Goal: Information Seeking & Learning: Compare options

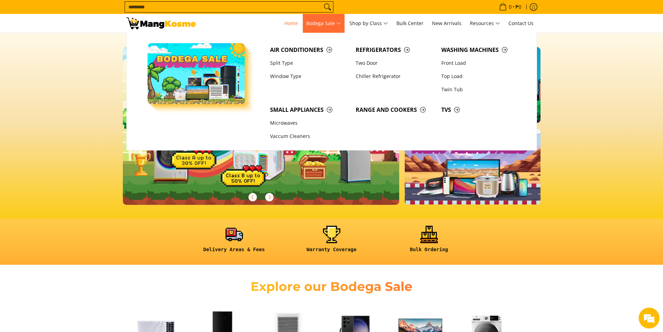
click at [340, 26] on span "Bodega Sale" at bounding box center [323, 23] width 35 height 9
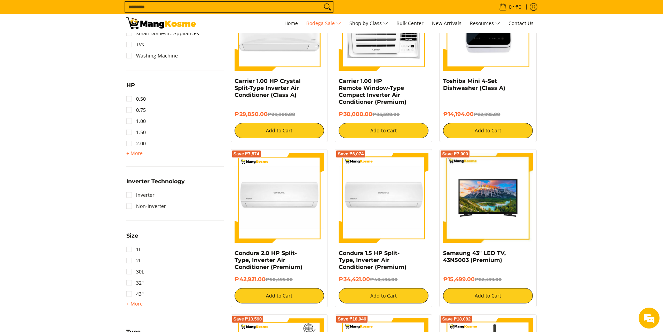
scroll to position [626, 0]
click at [128, 133] on link "1.50" at bounding box center [135, 132] width 19 height 11
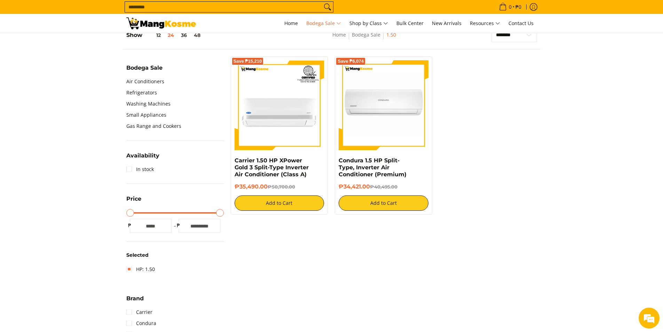
scroll to position [212, 0]
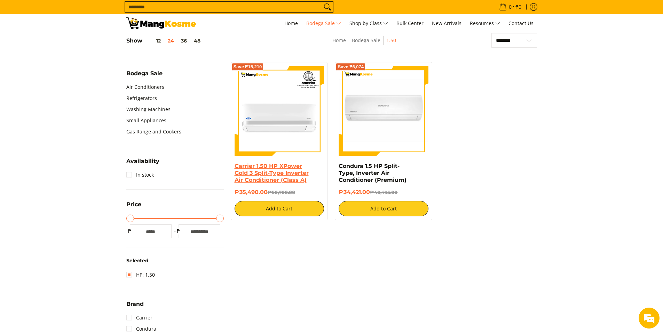
click at [265, 166] on link "Carrier 1.50 HP XPower Gold 3 Split-Type Inverter Air Conditioner (Class A)" at bounding box center [272, 173] width 74 height 21
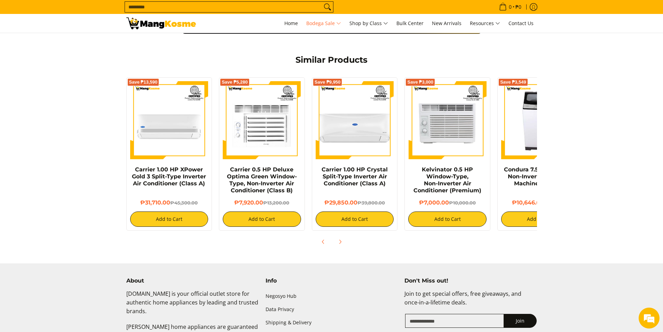
scroll to position [522, 0]
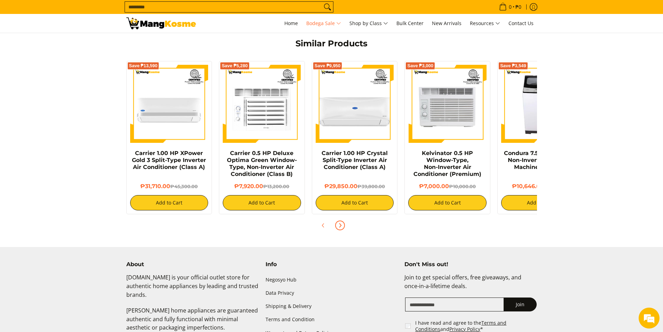
click at [340, 222] on icon "Next" at bounding box center [340, 225] width 6 height 6
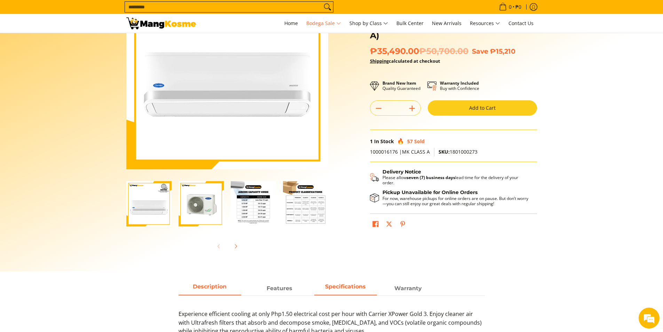
scroll to position [0, 0]
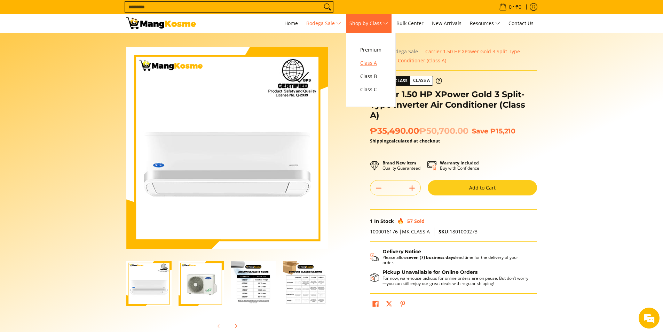
click at [370, 63] on span "Class A" at bounding box center [370, 63] width 21 height 9
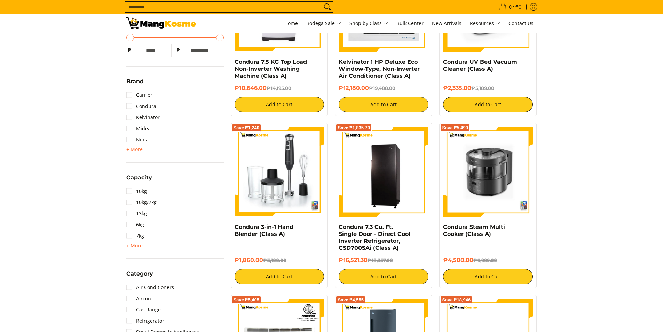
scroll to position [209, 0]
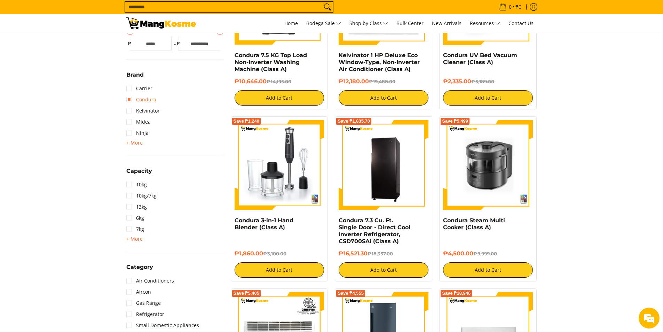
click at [143, 98] on link "Condura" at bounding box center [141, 99] width 30 height 11
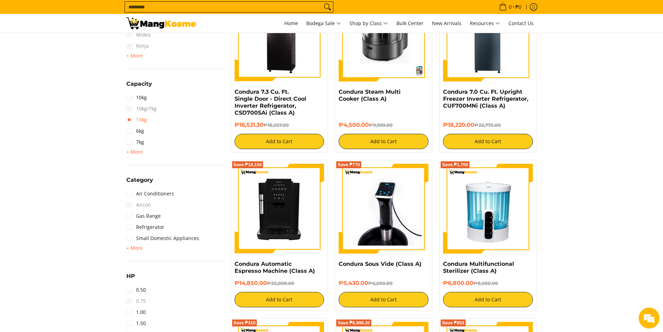
scroll to position [342, 0]
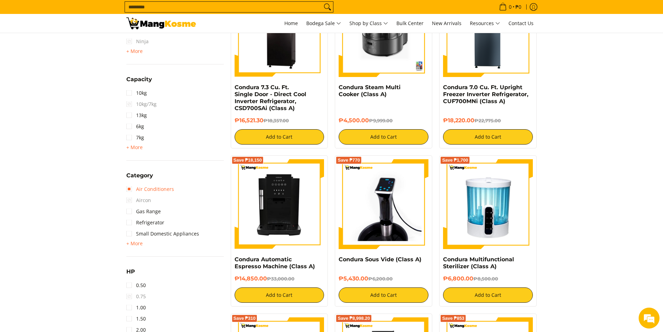
click at [156, 189] on link "Air Conditioners" at bounding box center [150, 188] width 48 height 11
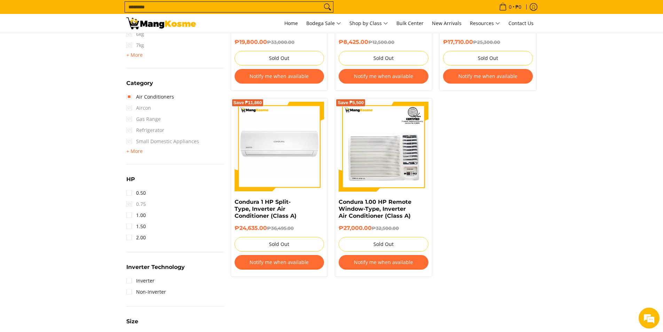
scroll to position [481, 0]
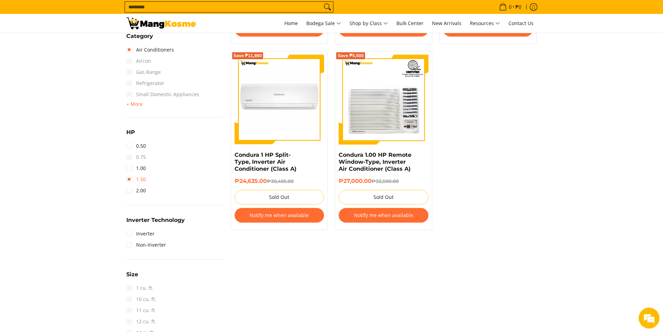
click at [142, 180] on link "1.50" at bounding box center [135, 179] width 19 height 11
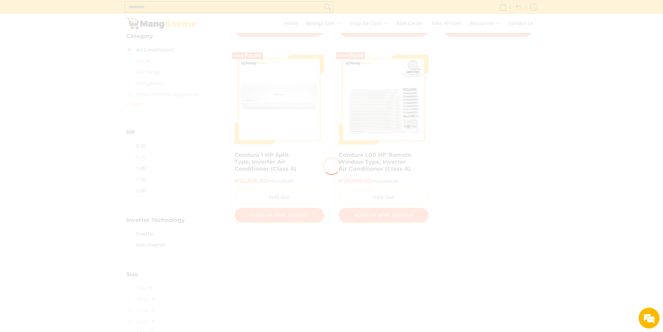
scroll to position [0, 0]
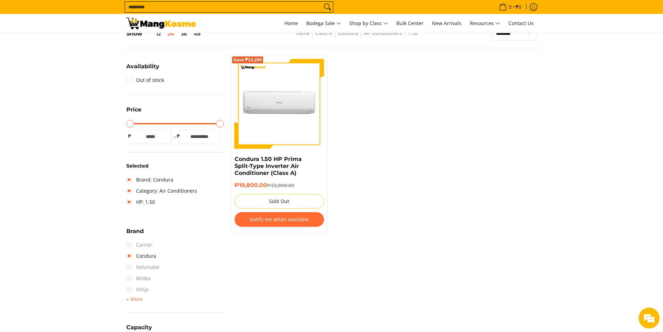
scroll to position [98, 0]
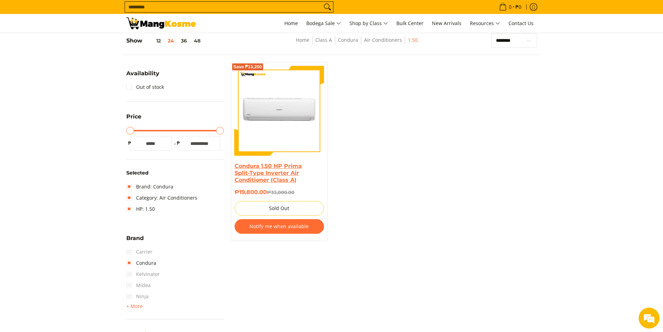
click at [275, 168] on link "Condura 1.50 HP Prima Split-Type Inverter Air Conditioner (Class A)" at bounding box center [268, 173] width 67 height 21
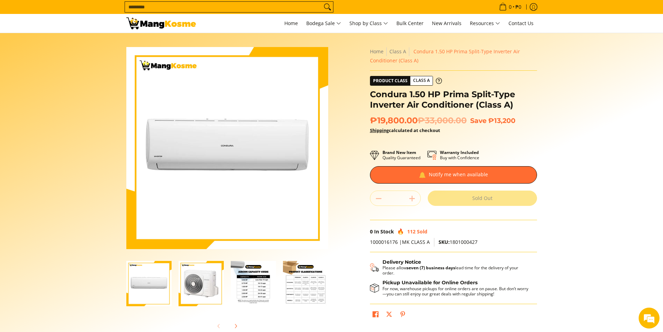
click at [250, 291] on img "Condura 1.50 HP Prima Split-Type Inverter Air Conditioner (Class A)-3" at bounding box center [253, 283] width 45 height 45
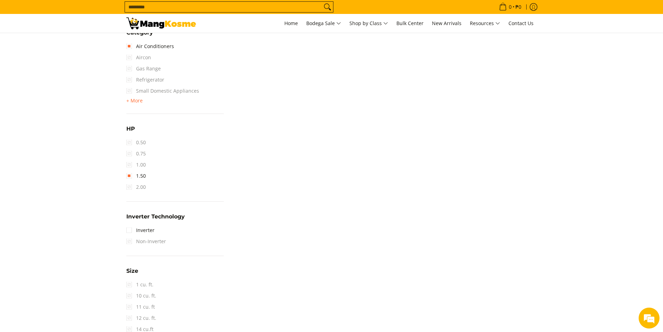
scroll to position [516, 0]
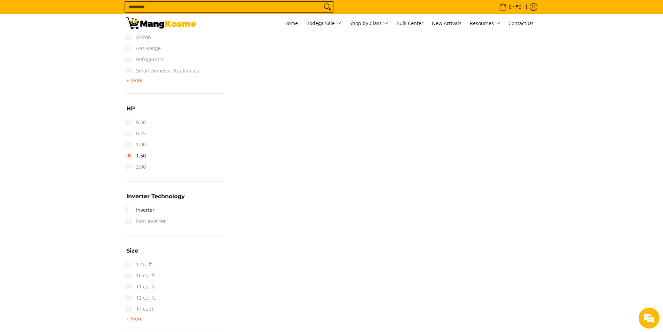
click at [139, 167] on span "2.00" at bounding box center [135, 166] width 19 height 11
click at [128, 167] on span "2.00" at bounding box center [135, 166] width 19 height 11
click at [131, 157] on link "1.50" at bounding box center [135, 155] width 19 height 11
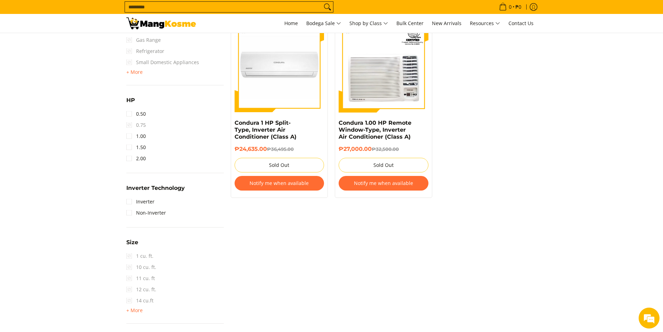
scroll to position [516, 0]
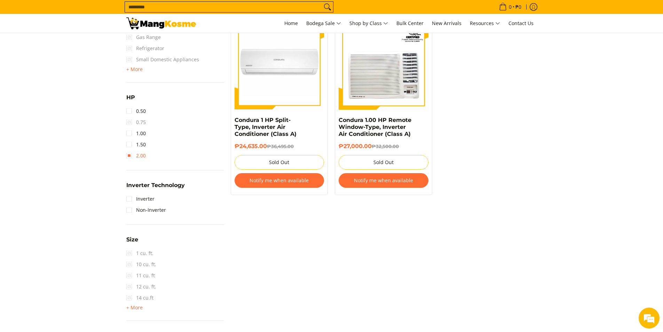
click at [129, 156] on link "2.00" at bounding box center [135, 155] width 19 height 11
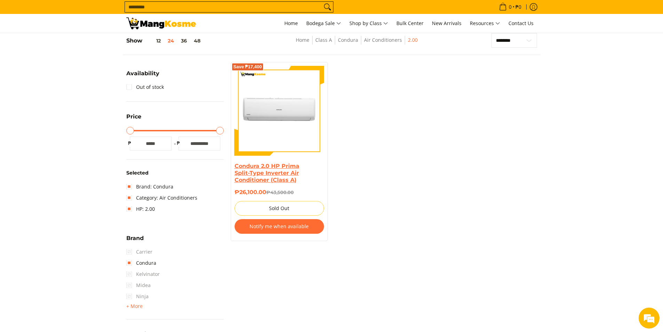
click at [266, 173] on link "Condura 2.0 HP Prima Split-Type Inverter Air Conditioner (Class A)" at bounding box center [267, 173] width 65 height 21
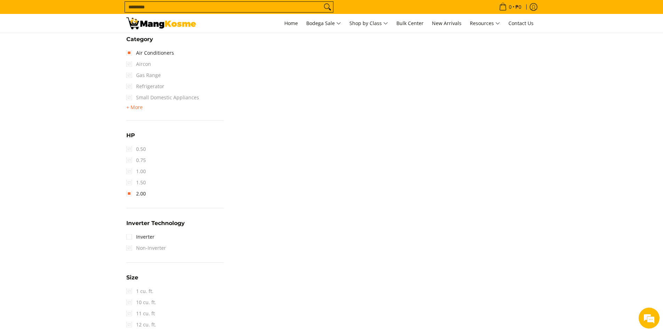
scroll to position [516, 0]
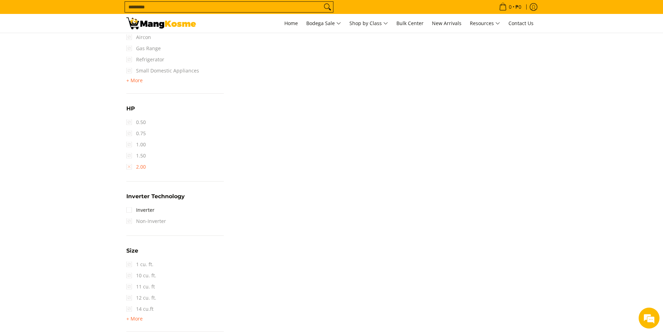
click at [137, 167] on link "2.00" at bounding box center [135, 166] width 19 height 11
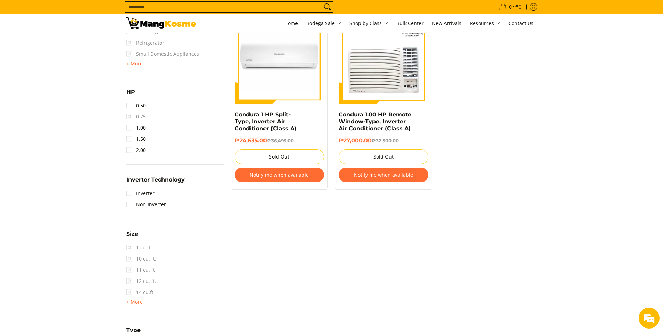
scroll to position [551, 0]
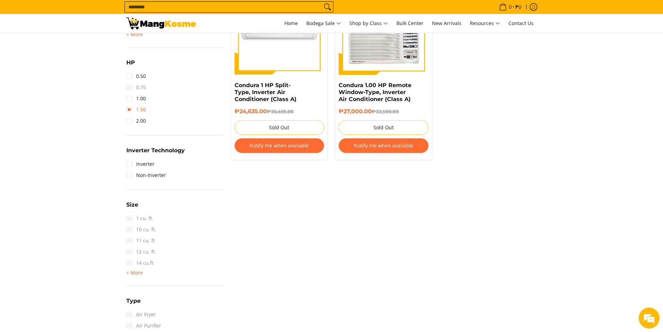
click at [131, 111] on link "1.50" at bounding box center [135, 109] width 19 height 11
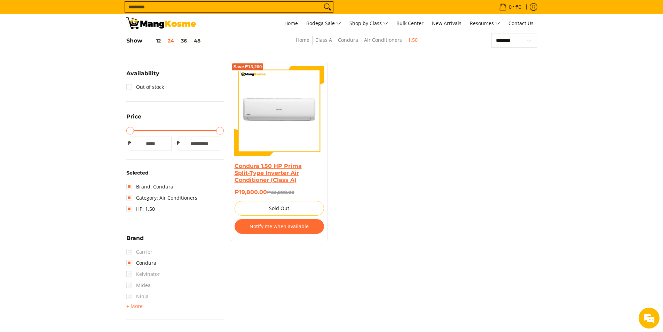
click at [267, 167] on link "Condura 1.50 HP Prima Split-Type Inverter Air Conditioner (Class A)" at bounding box center [268, 173] width 67 height 21
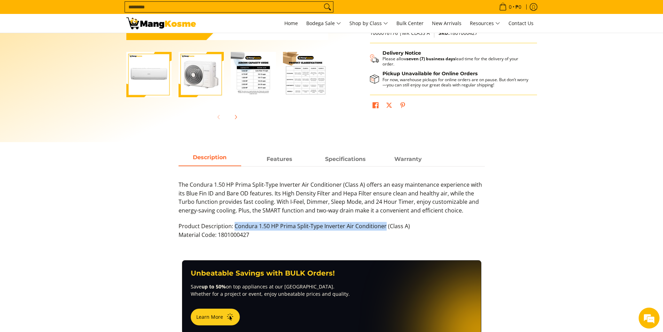
drag, startPoint x: 383, startPoint y: 226, endPoint x: 234, endPoint y: 227, distance: 148.6
click at [234, 227] on p "Product Description: Condura 1.50 HP Prima Split-Type Inverter Air Conditioner …" at bounding box center [332, 234] width 306 height 24
click at [300, 86] on img "Condura 1.50 HP Prima Split-Type Inverter Air Conditioner (Class A)-4" at bounding box center [305, 74] width 45 height 45
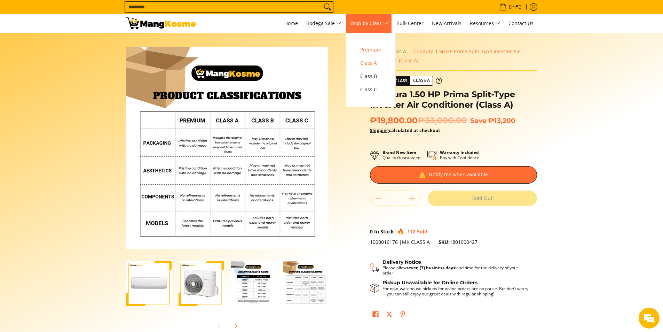
click at [373, 50] on span "Premium" at bounding box center [370, 50] width 21 height 9
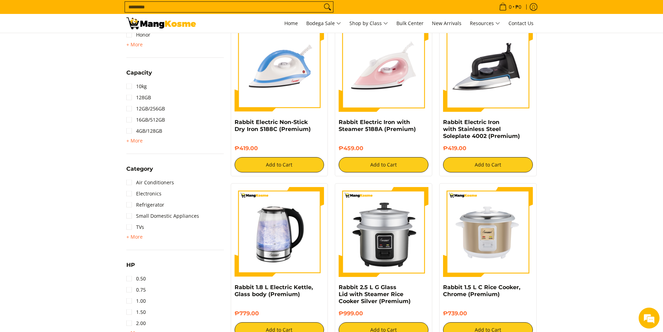
scroll to position [209, 0]
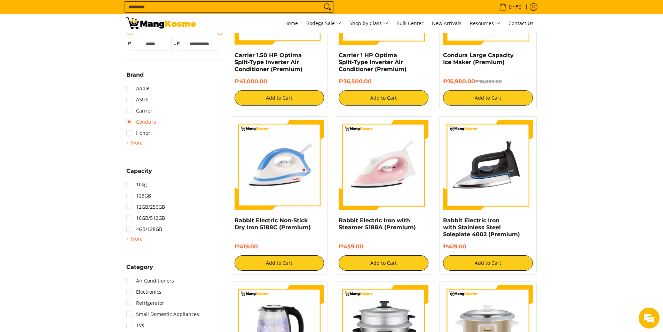
click at [147, 123] on link "Condura" at bounding box center [141, 121] width 30 height 11
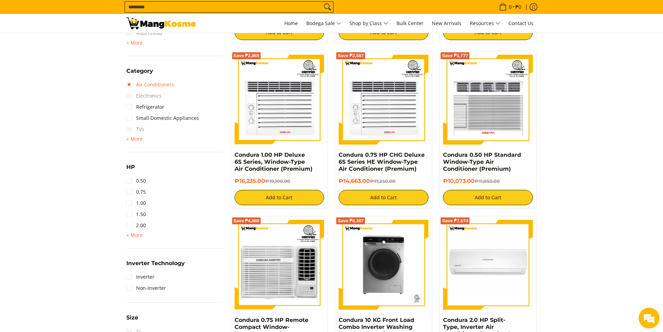
click at [156, 85] on link "Air Conditioners" at bounding box center [150, 84] width 48 height 11
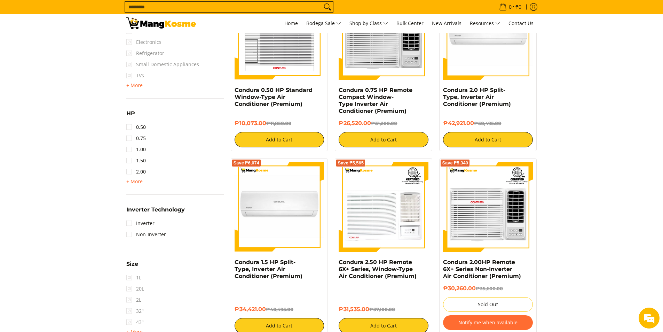
scroll to position [603, 0]
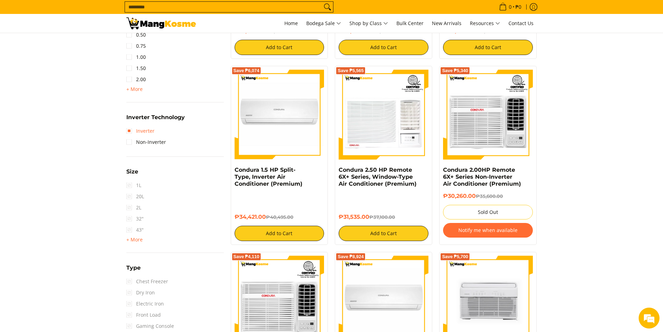
click at [142, 130] on link "Inverter" at bounding box center [140, 130] width 28 height 11
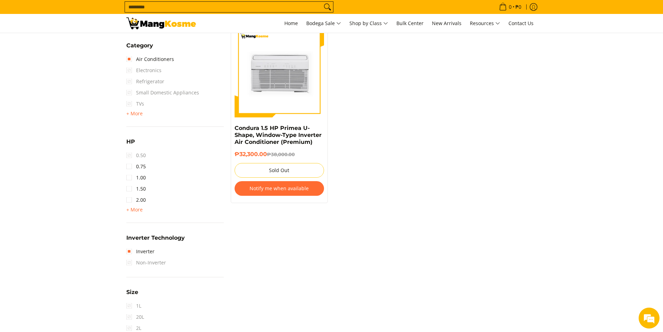
scroll to position [516, 0]
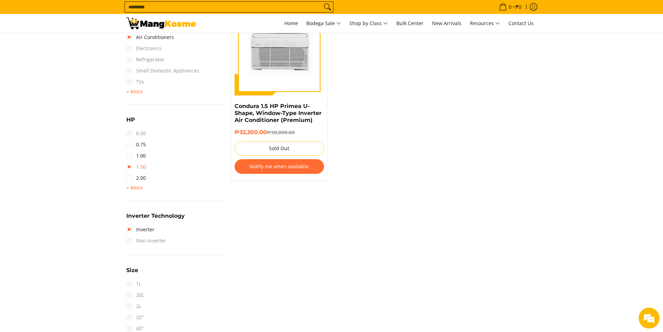
click at [139, 167] on link "1.50" at bounding box center [135, 166] width 19 height 11
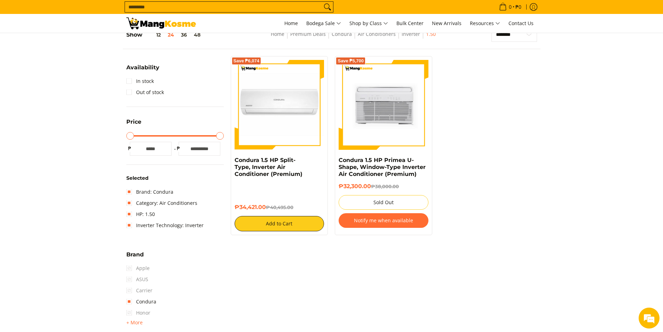
scroll to position [98, 0]
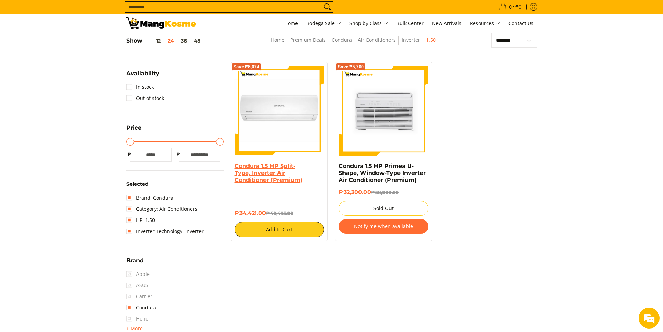
click at [265, 165] on link "Condura 1.5 HP Split-Type, Inverter Air Conditioner (Premium)" at bounding box center [269, 173] width 68 height 21
